Goal: Information Seeking & Learning: Check status

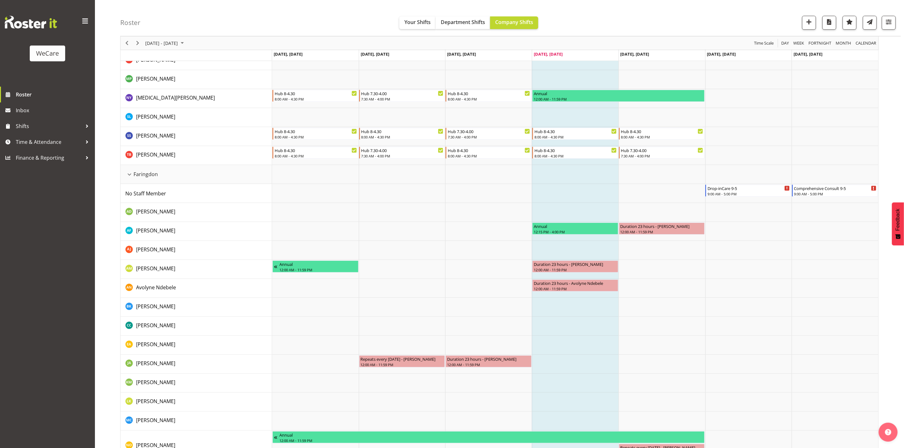
scroll to position [190, 0]
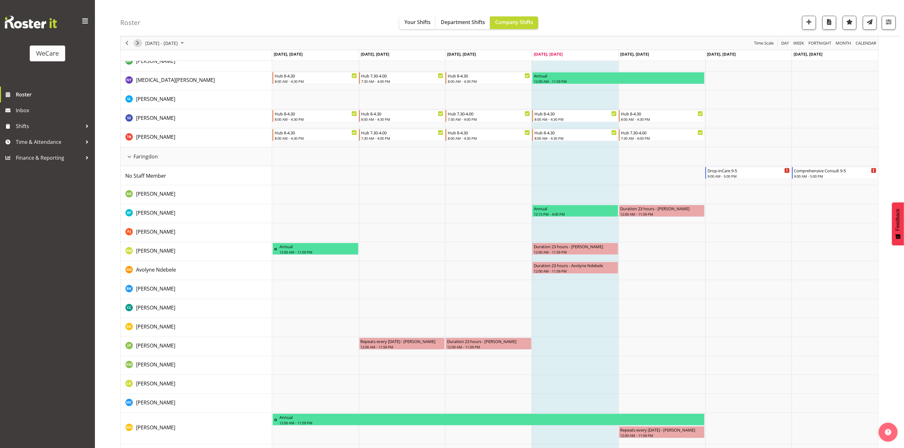
drag, startPoint x: 134, startPoint y: 43, endPoint x: 222, endPoint y: 213, distance: 191.1
click at [134, 43] on span "Next" at bounding box center [138, 43] width 8 height 8
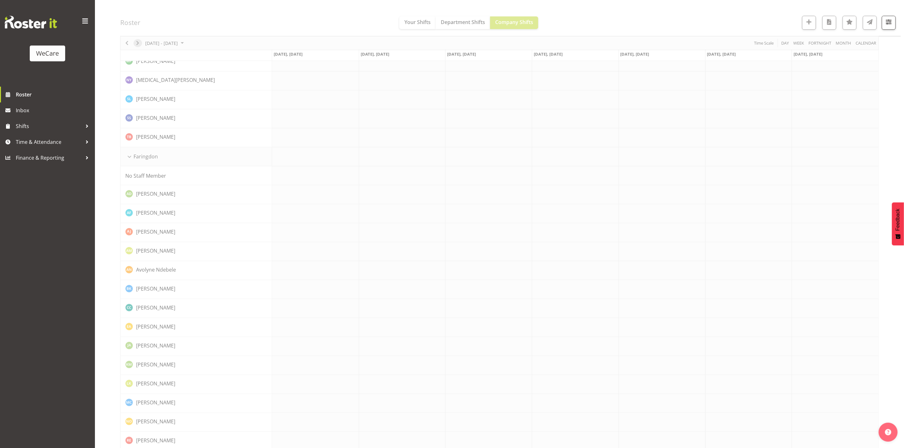
scroll to position [0, 0]
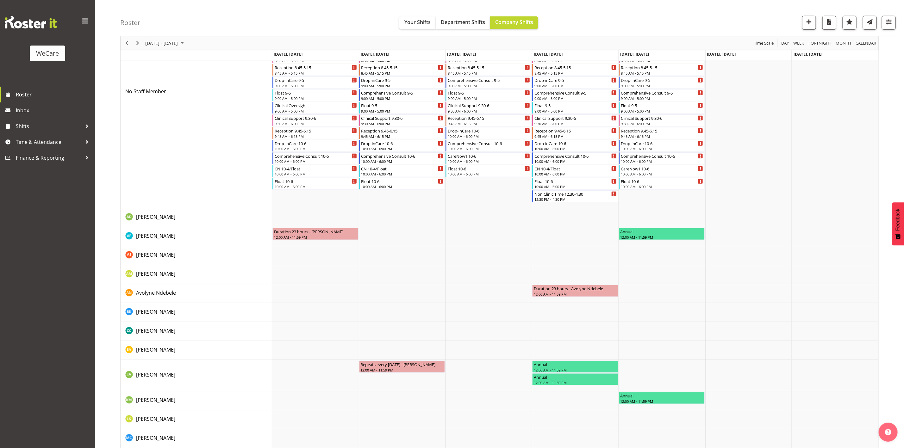
scroll to position [506, 0]
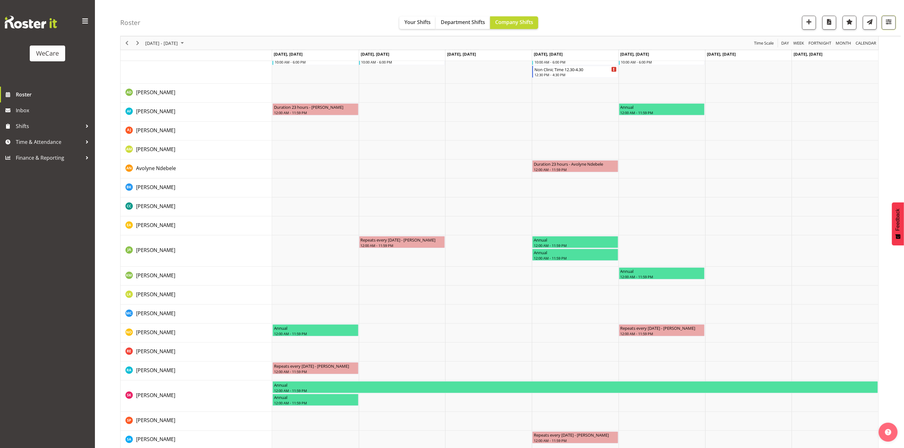
click at [892, 23] on span "button" at bounding box center [889, 22] width 8 height 8
click at [856, 56] on button "All Departments" at bounding box center [849, 61] width 84 height 14
click at [704, 18] on div "Roster Your Shifts Department Shifts Company Shifts All Locations Clear Busines…" at bounding box center [510, 18] width 781 height 36
click at [889, 20] on span "button" at bounding box center [889, 22] width 8 height 8
click at [859, 58] on span "All Departments" at bounding box center [849, 62] width 44 height 8
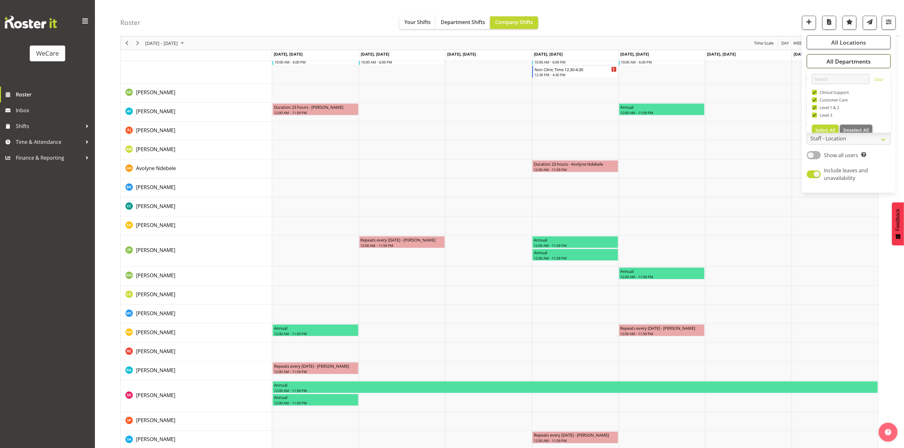
click at [857, 62] on span "All Departments" at bounding box center [849, 62] width 44 height 8
click at [856, 43] on span "All Locations" at bounding box center [848, 43] width 35 height 8
click at [855, 101] on span "Deselect All" at bounding box center [856, 104] width 26 height 6
checkbox input "false"
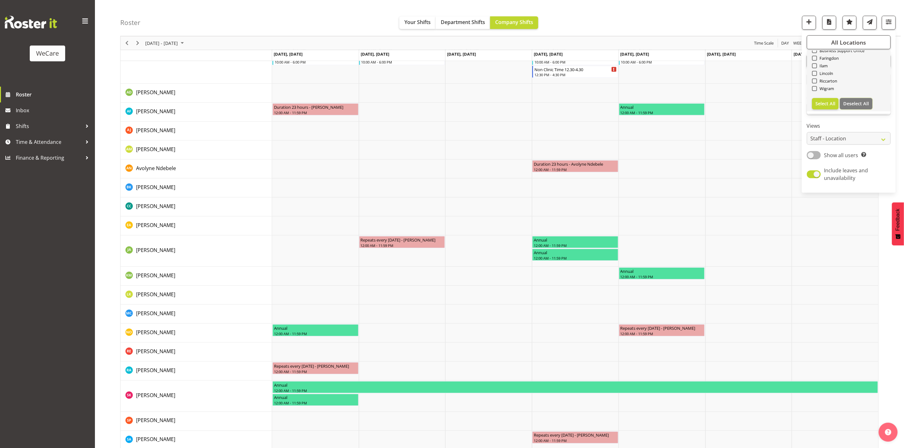
checkbox input "false"
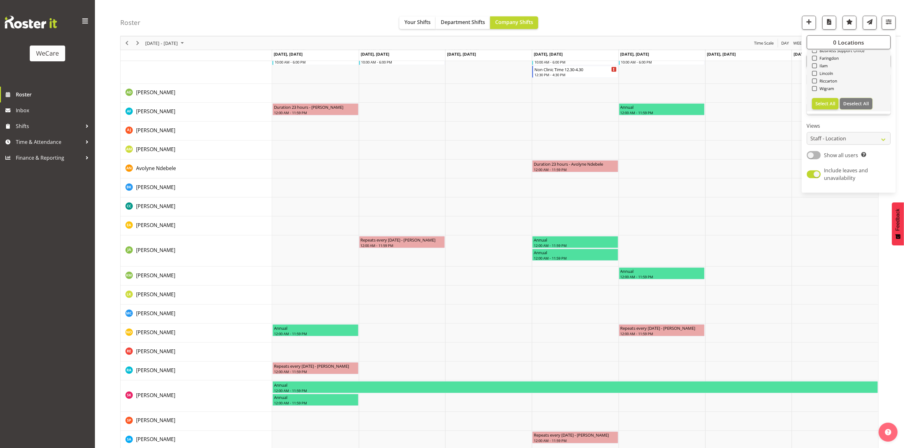
scroll to position [0, 0]
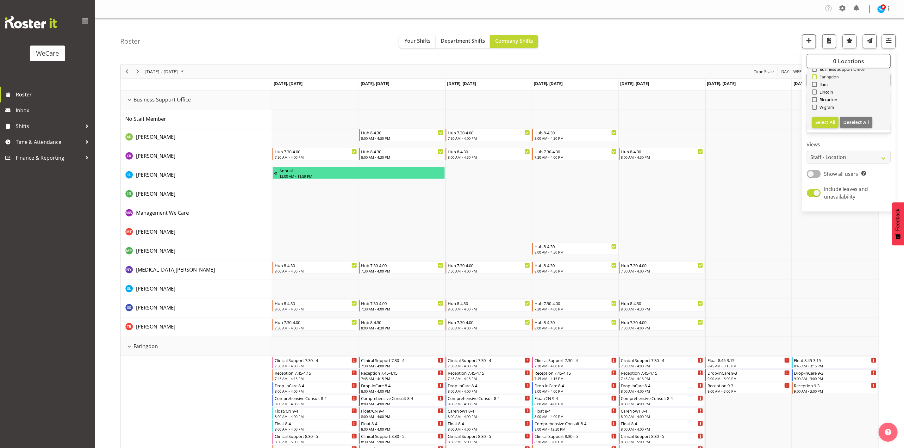
click at [827, 76] on span "Faringdon" at bounding box center [828, 76] width 22 height 5
click at [816, 76] on input "Faringdon" at bounding box center [814, 77] width 4 height 4
checkbox input "true"
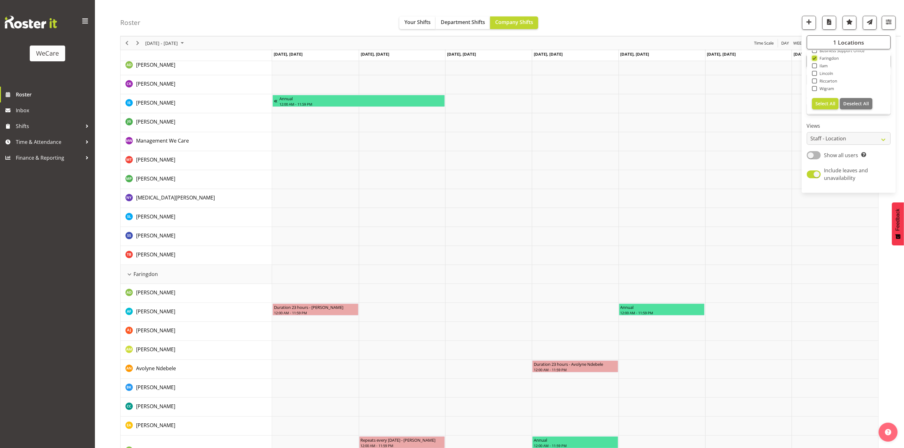
scroll to position [63, 0]
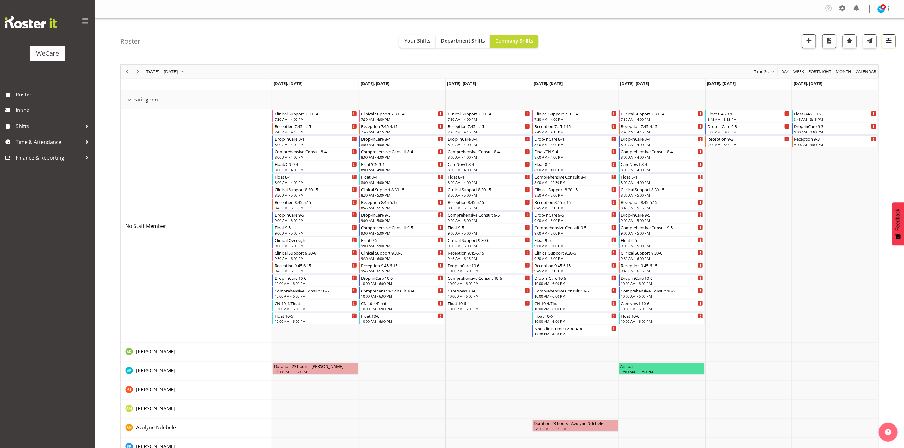
click at [888, 43] on span "button" at bounding box center [889, 40] width 8 height 8
click at [835, 82] on span "All Departments" at bounding box center [849, 80] width 44 height 8
click at [834, 60] on span "1 Locations" at bounding box center [848, 61] width 31 height 8
click at [769, 47] on div "Roster Your Shifts Department Shifts Company Shifts 1 Locations Clear Business …" at bounding box center [510, 37] width 781 height 36
click at [141, 69] on div "Timeline Week of September 1, 2025" at bounding box center [137, 71] width 11 height 13
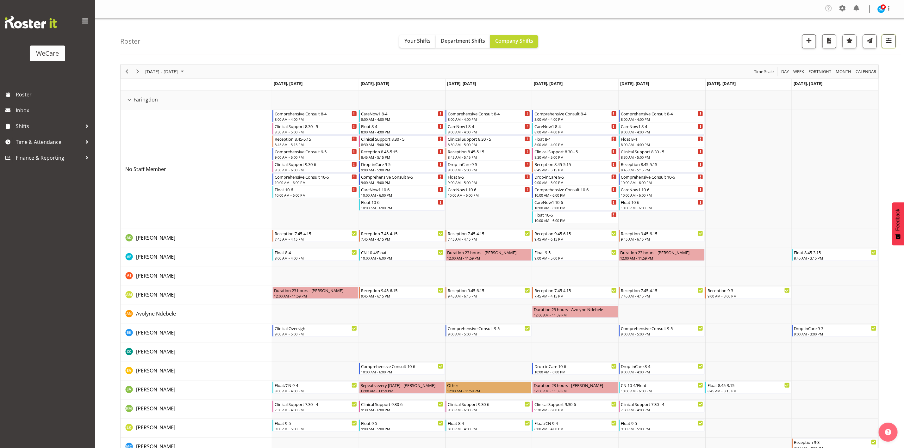
click at [895, 43] on button "button" at bounding box center [889, 41] width 14 height 14
click at [697, 27] on div "Roster Your Shifts Department Shifts Company Shifts 1 Locations Clear Business …" at bounding box center [510, 37] width 781 height 36
click at [138, 69] on span "Next" at bounding box center [138, 72] width 8 height 8
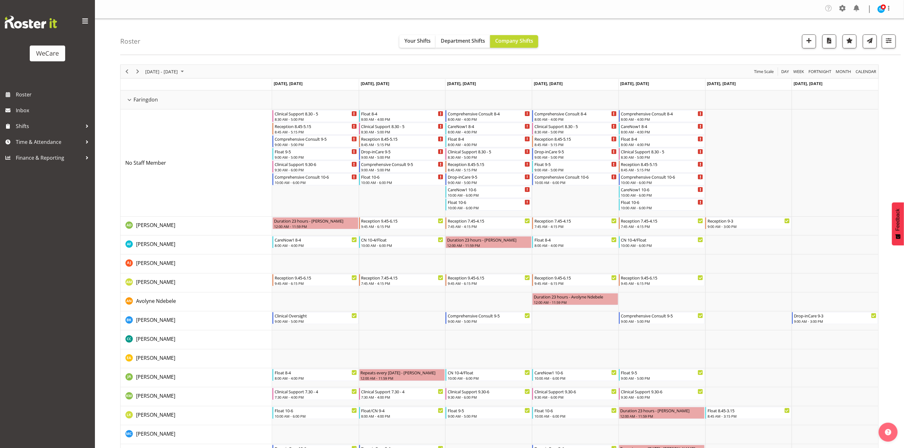
click at [885, 144] on div "September 15 - 21, 2025 Today Day Week Fortnight Month calendar Month Agenda Ti…" at bounding box center [512, 350] width 784 height 580
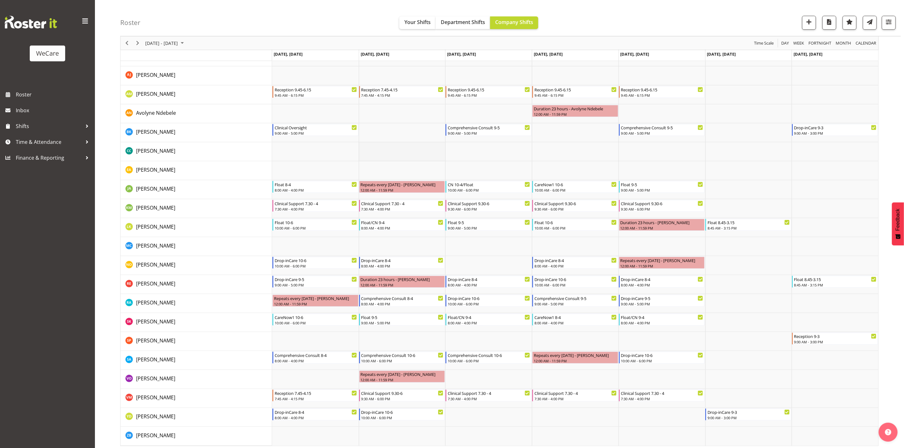
scroll to position [192, 0]
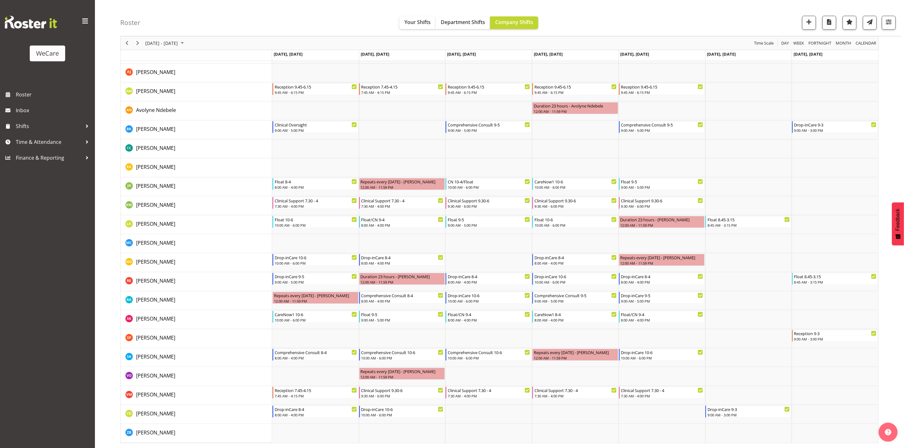
click at [330, 9] on div "Roster Your Shifts Department Shifts Company Shifts 1 Locations Clear Business …" at bounding box center [510, 18] width 781 height 36
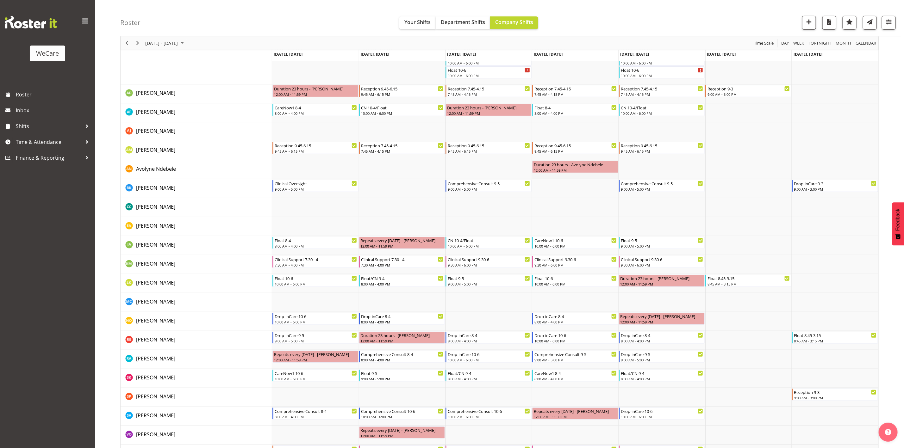
scroll to position [97, 0]
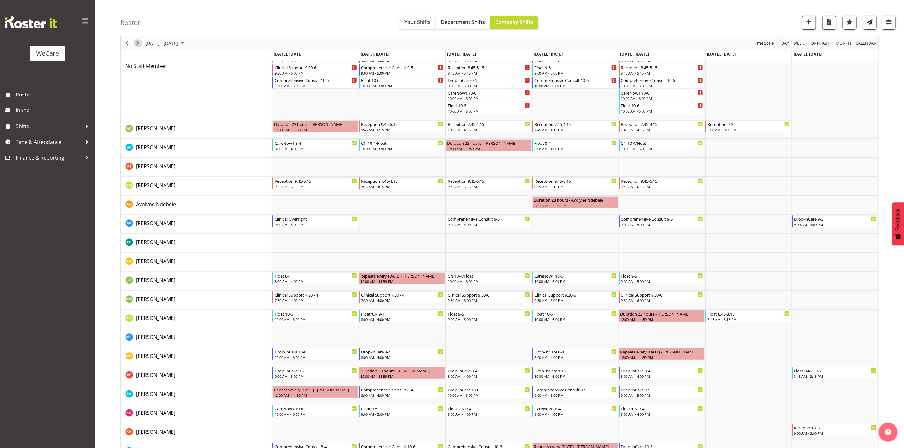
click at [141, 41] on span "Next" at bounding box center [138, 43] width 8 height 8
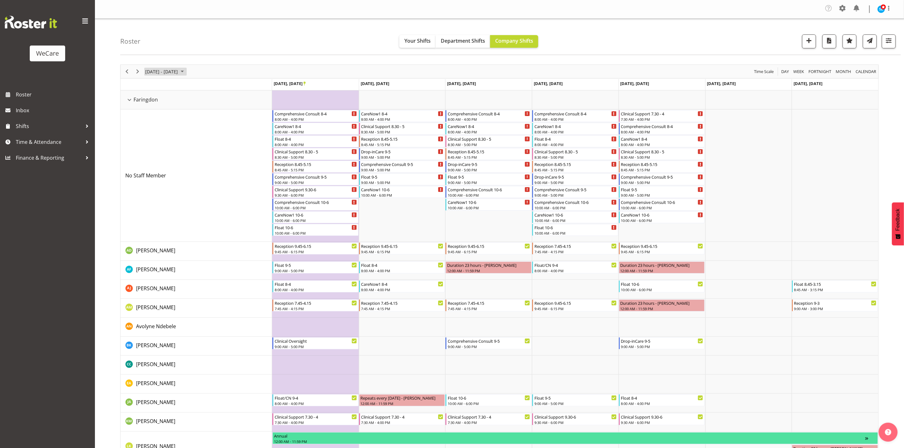
click at [186, 70] on span "September 22 - 28, 2025" at bounding box center [182, 72] width 8 height 8
click at [198, 36] on div "Roster Your Shifts Department Shifts Company Shifts 1 Locations Clear Business …" at bounding box center [510, 37] width 781 height 36
drag, startPoint x: 139, startPoint y: 74, endPoint x: 144, endPoint y: 78, distance: 6.4
click at [144, 78] on div "September 22 - 28, 2025" at bounding box center [154, 71] width 67 height 13
drag, startPoint x: 904, startPoint y: 121, endPoint x: 909, endPoint y: 142, distance: 22.4
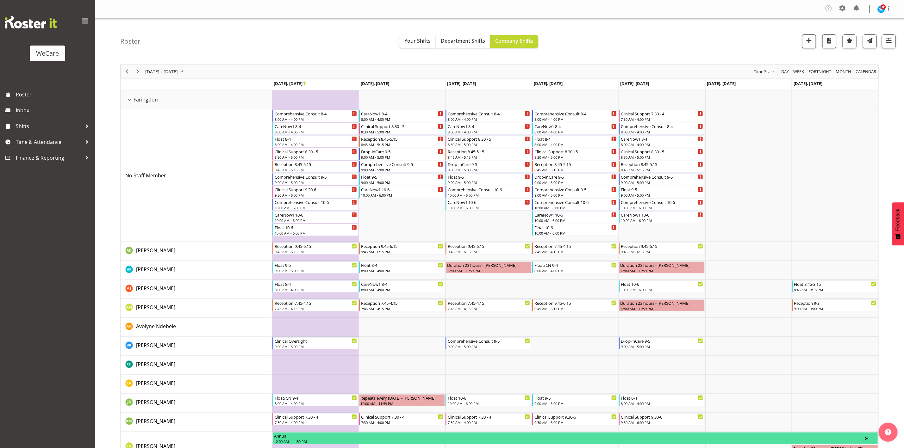
click at [904, 142] on html "WeCare Roster Inbox Shifts Time & Attendance Finance & Reporting Company Settin…" at bounding box center [452, 224] width 904 height 448
click at [888, 38] on span "button" at bounding box center [889, 40] width 8 height 8
click at [829, 169] on div "1 Locations Clear Business Support Office Faringdon Ilam Lincoln Riccarton Wigr…" at bounding box center [849, 130] width 94 height 157
click at [829, 174] on span "Show all users" at bounding box center [841, 174] width 34 height 7
click at [811, 174] on input "Show all users Show only rostered employees" at bounding box center [809, 174] width 4 height 4
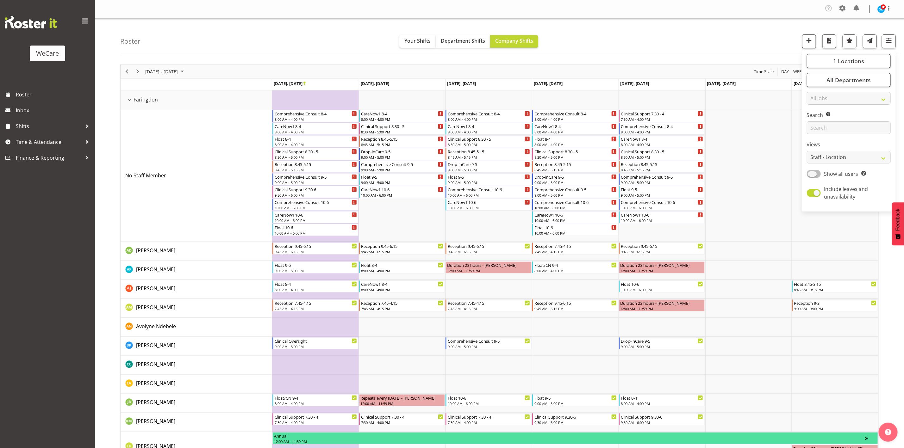
checkbox input "true"
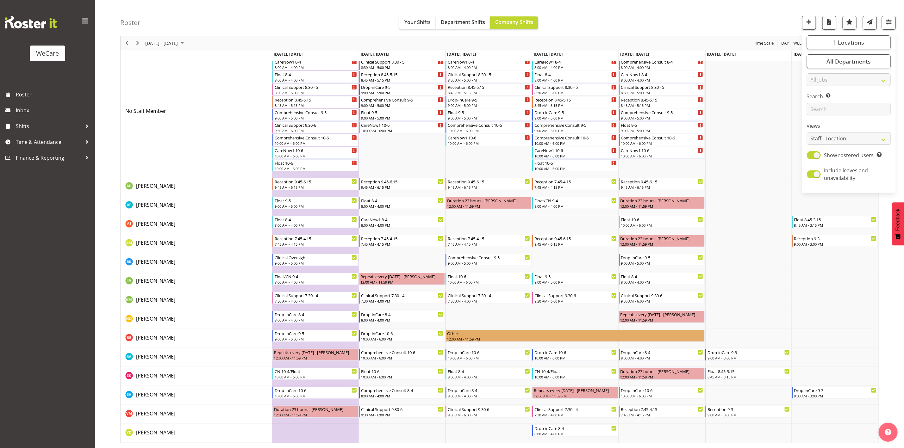
scroll to position [65, 0]
